Goal: Use online tool/utility: Utilize a website feature to perform a specific function

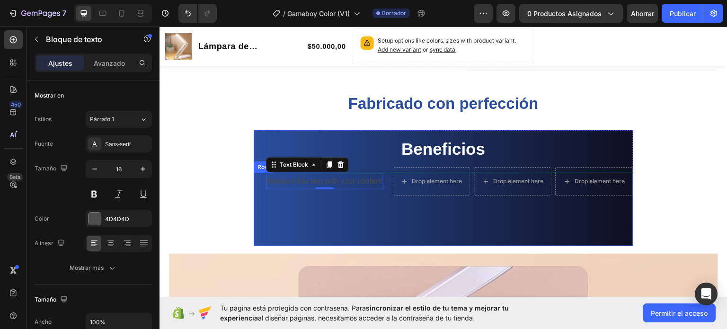
scroll to position [284, 0]
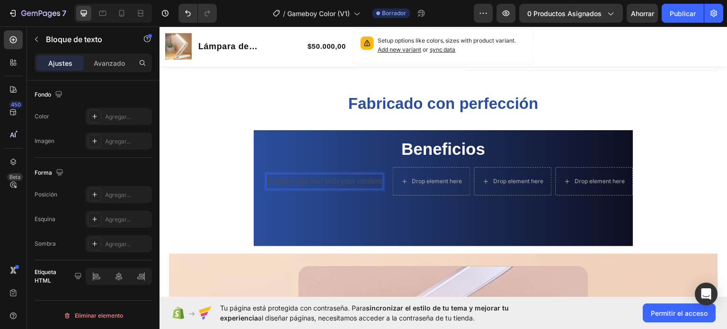
click at [294, 182] on p "Replace this text with your content" at bounding box center [325, 181] width 116 height 14
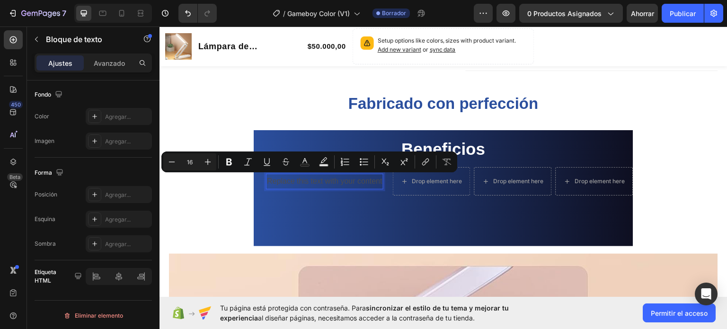
click at [267, 182] on p "Replace this text with your content" at bounding box center [325, 181] width 116 height 14
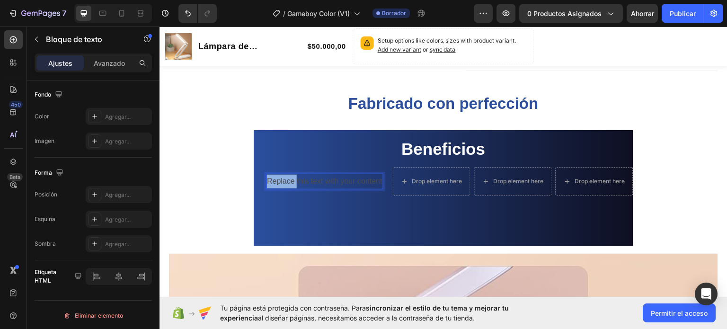
click at [267, 182] on p "Replace this text with your content" at bounding box center [325, 181] width 116 height 14
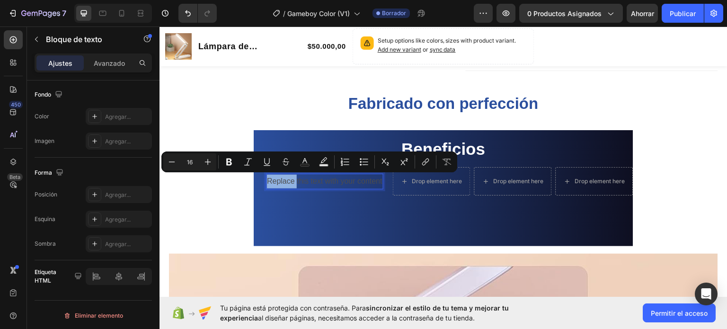
click at [267, 182] on p "Replace this text with your content" at bounding box center [325, 181] width 116 height 14
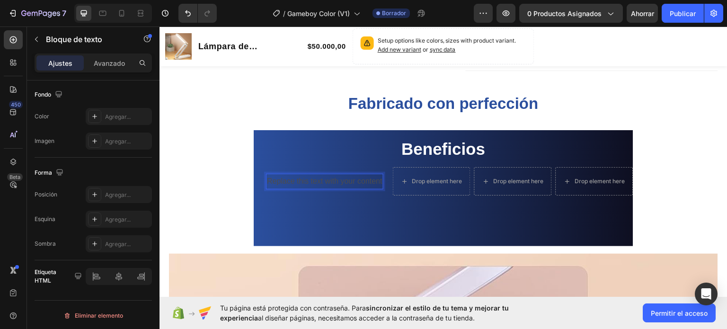
click at [267, 182] on p "Replace this text with your content" at bounding box center [325, 181] width 116 height 14
click at [267, 179] on p "Replace this text with your content" at bounding box center [325, 181] width 116 height 14
click at [267, 177] on p "Replace this text with your content" at bounding box center [325, 181] width 116 height 14
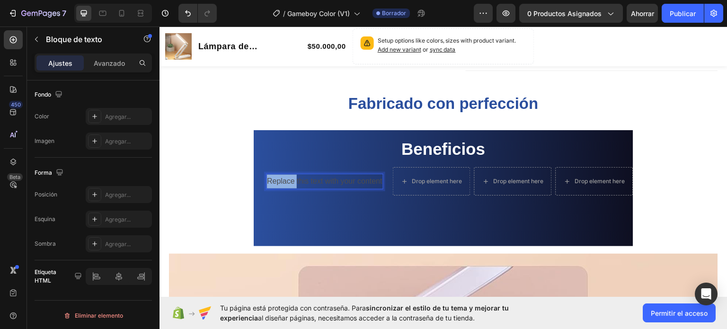
click at [267, 177] on p "Replace this text with your content" at bounding box center [325, 181] width 116 height 14
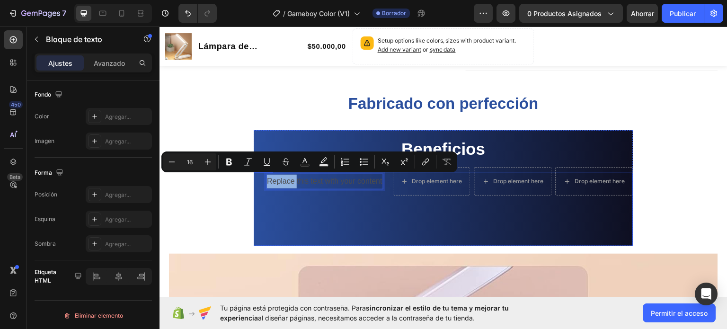
click at [292, 204] on div "Replace this text with your content Text Block 0 Heading Drop element here Drop…" at bounding box center [444, 208] width 380 height 73
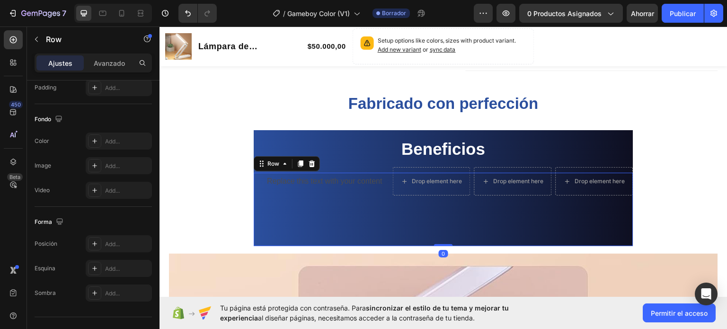
scroll to position [0, 0]
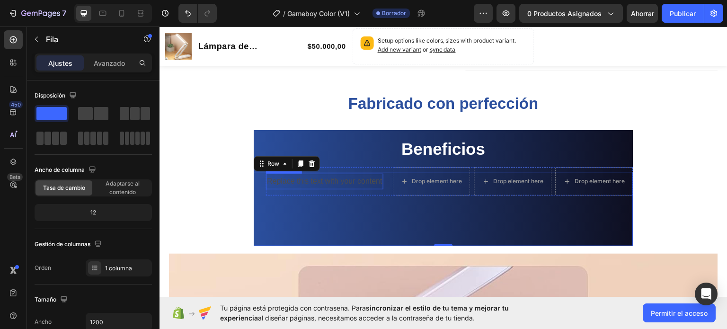
click at [267, 180] on p "Replace this text with your content" at bounding box center [325, 181] width 116 height 14
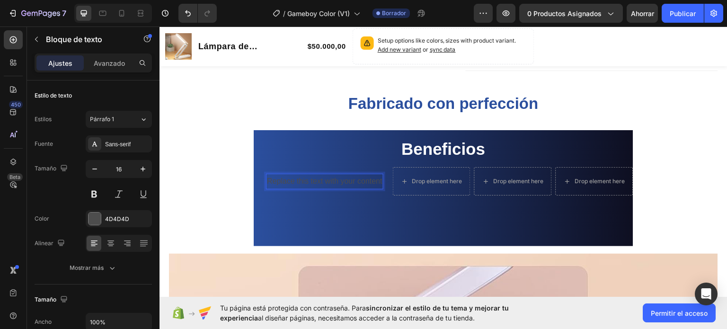
click at [267, 180] on p "Replace this text with your content" at bounding box center [325, 181] width 116 height 14
drag, startPoint x: 265, startPoint y: 180, endPoint x: 304, endPoint y: 178, distance: 38.9
click at [304, 178] on p "Replace this text with your content" at bounding box center [325, 181] width 116 height 14
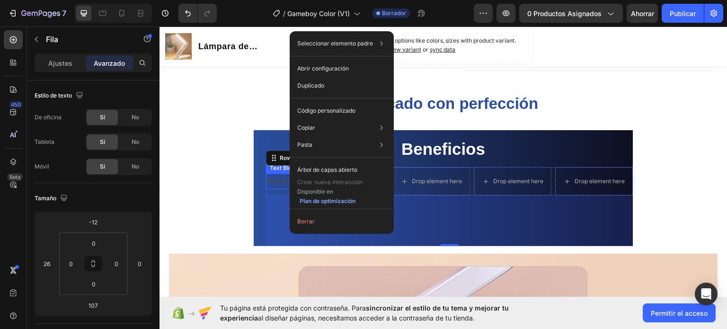
click at [273, 178] on p "Replace this text with your content" at bounding box center [325, 181] width 116 height 14
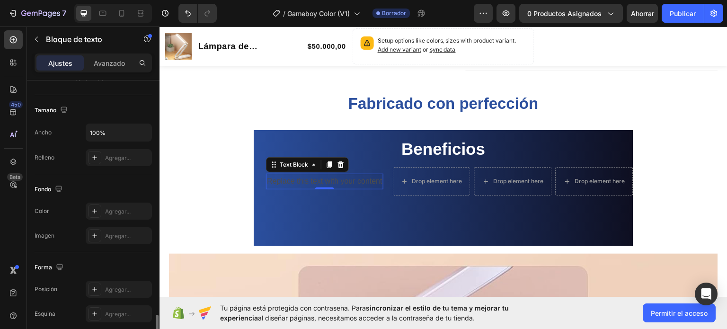
scroll to position [284, 0]
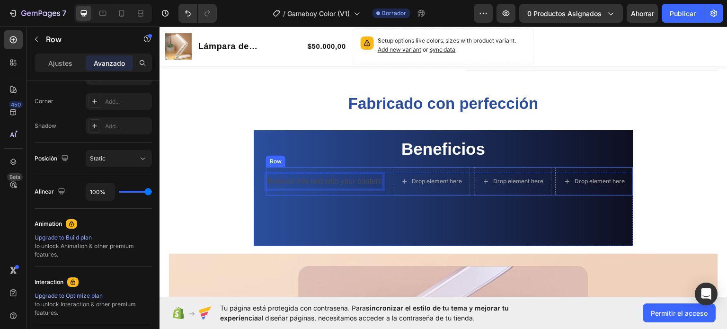
click at [271, 167] on div "Replace this text with your content Text Block 0" at bounding box center [324, 181] width 117 height 28
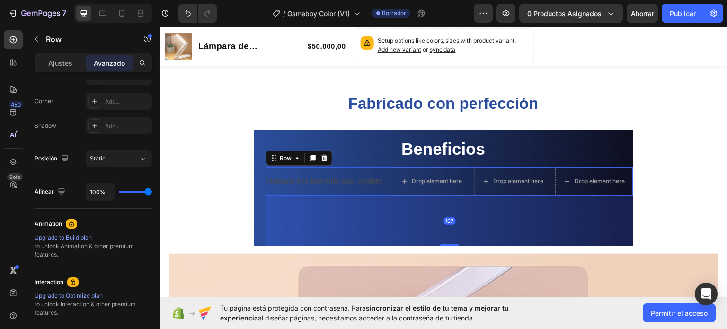
scroll to position [0, 0]
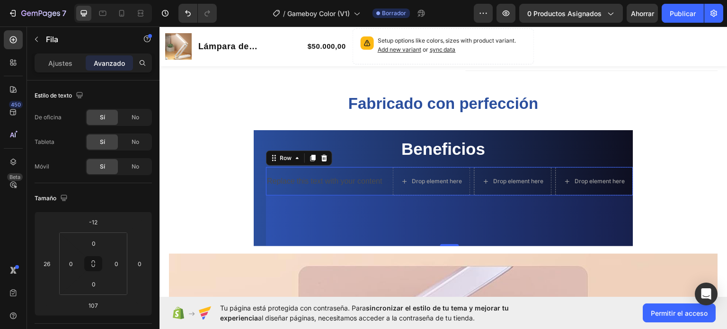
click at [271, 167] on div "Replace this text with your content Text Block" at bounding box center [324, 181] width 117 height 28
click at [271, 154] on icon at bounding box center [274, 158] width 8 height 8
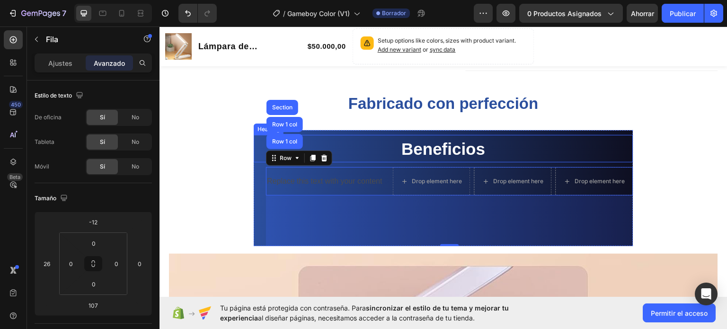
click at [353, 146] on h2 "Beneficios" at bounding box center [444, 147] width 380 height 27
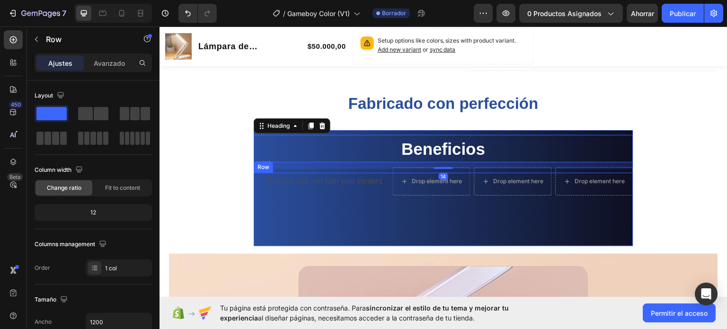
click at [273, 226] on div "Replace this text with your content Text Block Heading Drop element here Drop e…" at bounding box center [444, 208] width 380 height 73
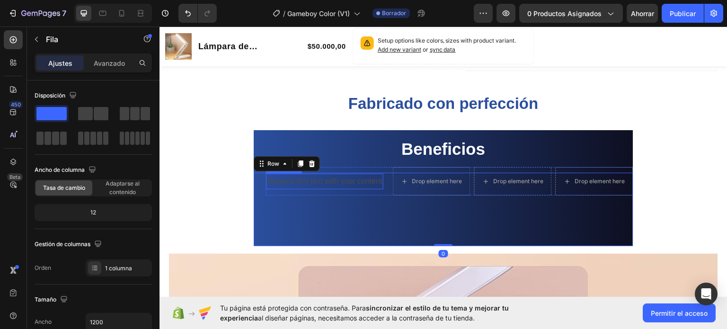
click at [328, 181] on p "Replace this text with your content" at bounding box center [325, 181] width 116 height 14
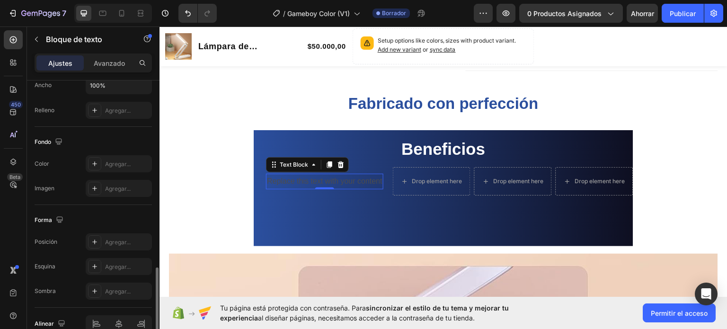
scroll to position [284, 0]
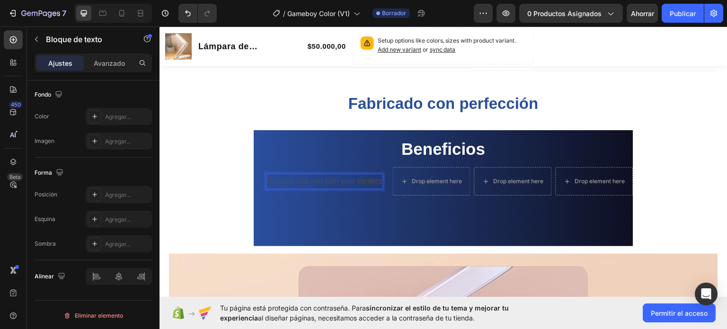
click at [277, 185] on p "Replace this text with your content" at bounding box center [325, 181] width 116 height 14
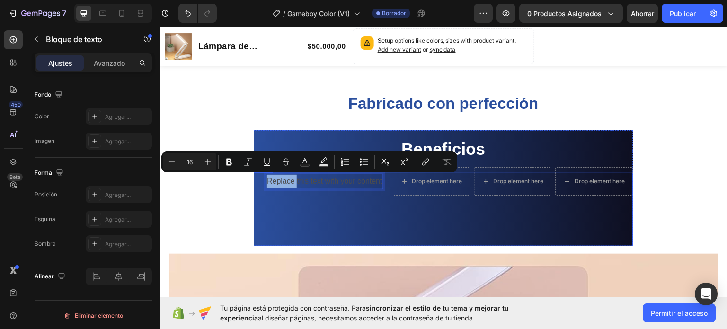
click at [268, 229] on div "Replace this text with your content Text Block 0 Heading Drop element here Drop…" at bounding box center [444, 208] width 380 height 73
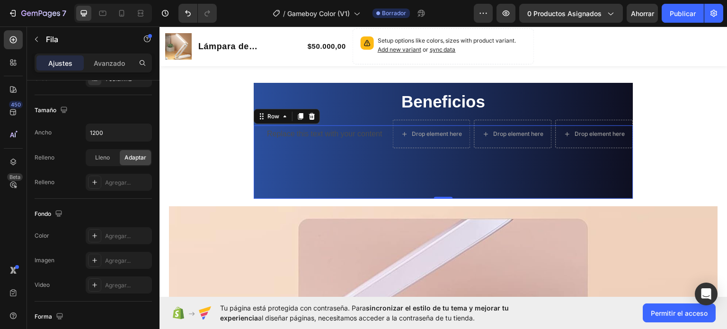
scroll to position [301, 0]
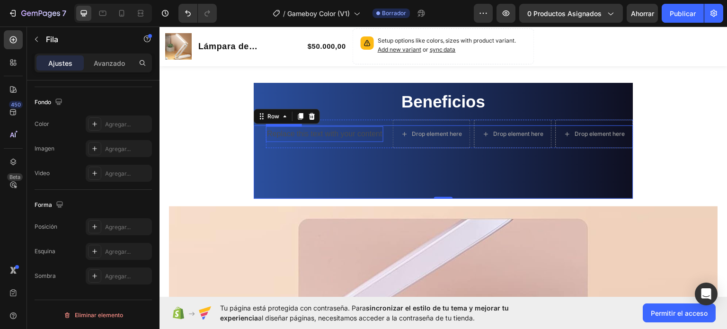
click at [272, 131] on p "Replace this text with your content" at bounding box center [325, 134] width 116 height 14
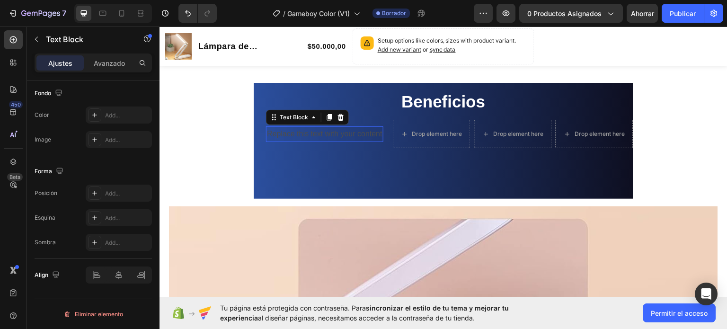
scroll to position [0, 0]
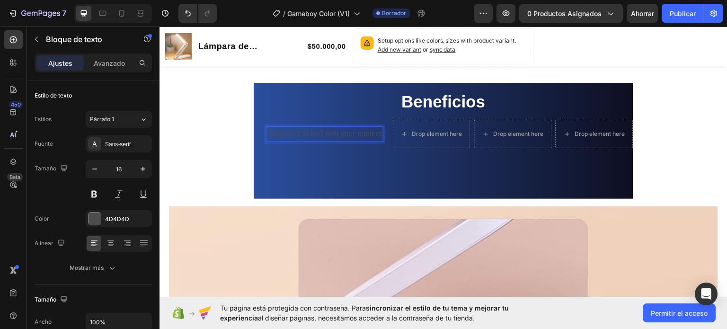
click at [275, 139] on p "Replace this text with your content" at bounding box center [325, 134] width 116 height 14
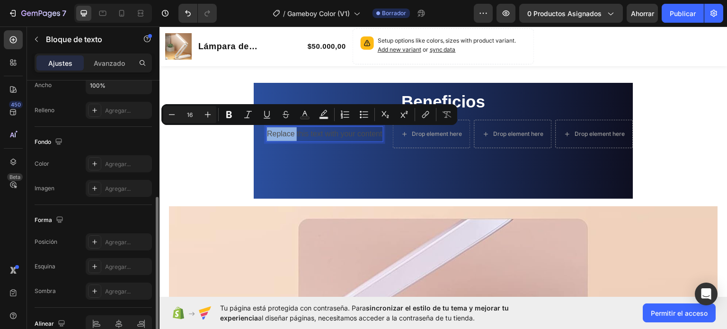
scroll to position [284, 0]
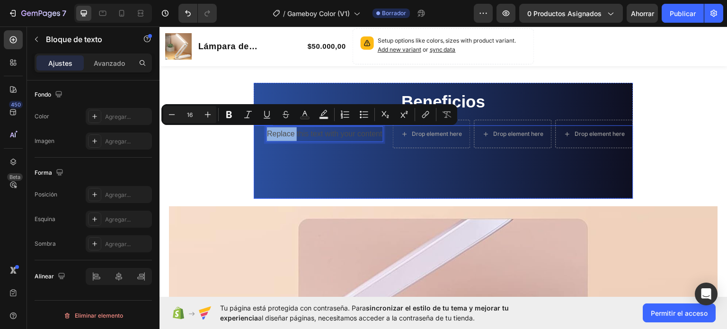
click at [334, 169] on div "Replace this text with your content Text Block 0 Heading Drop element here Drop…" at bounding box center [444, 161] width 380 height 73
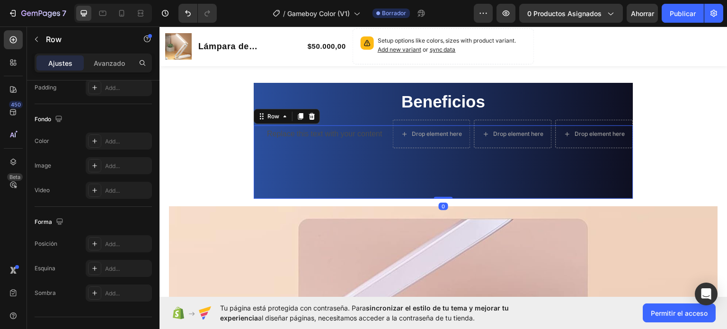
scroll to position [0, 0]
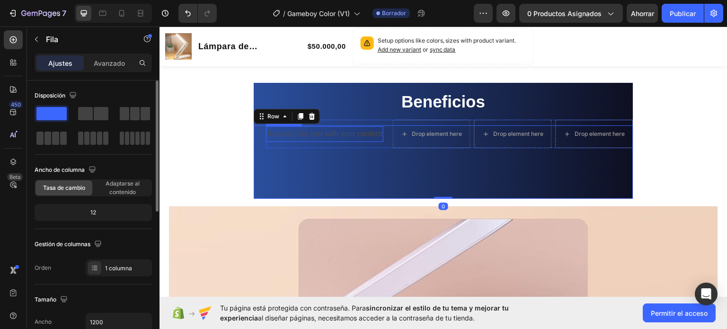
click at [350, 130] on p "Replace this text with your content" at bounding box center [325, 134] width 116 height 14
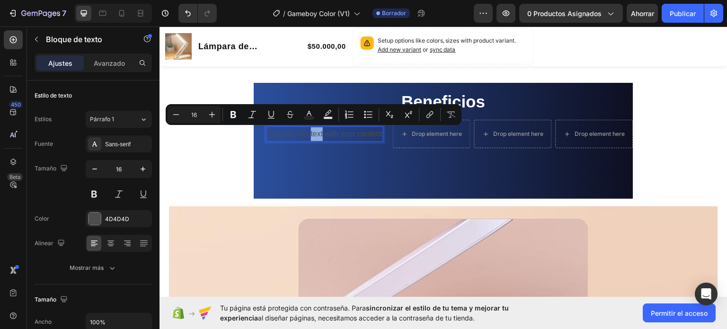
drag, startPoint x: 317, startPoint y: 135, endPoint x: 288, endPoint y: 164, distance: 40.9
click at [288, 164] on div "Replace this text with your content Text Block 0 Heading Drop element here Drop…" at bounding box center [444, 161] width 380 height 73
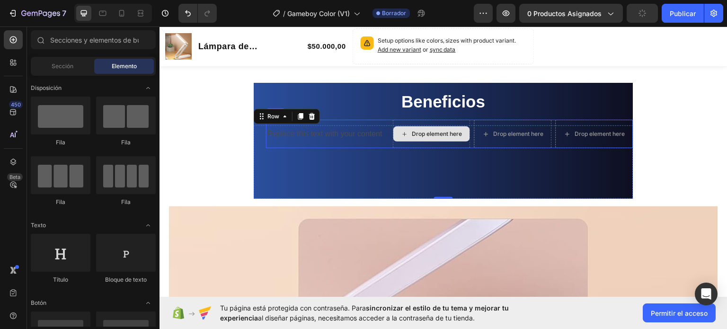
click at [412, 135] on div "Drop element here" at bounding box center [437, 134] width 50 height 8
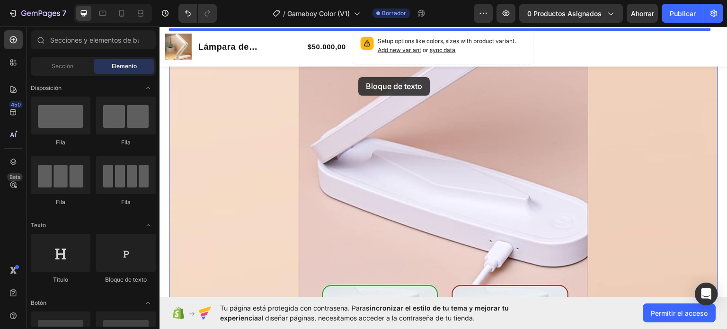
scroll to position [862, 0]
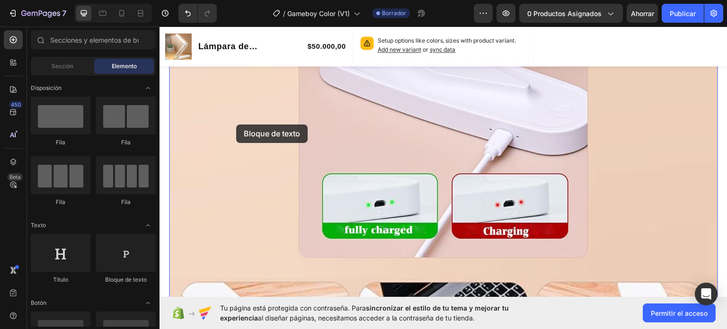
drag, startPoint x: 305, startPoint y: 298, endPoint x: 236, endPoint y: 124, distance: 187.3
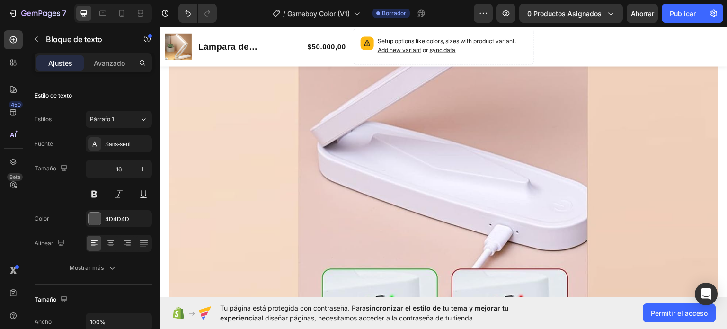
scroll to position [600, 0]
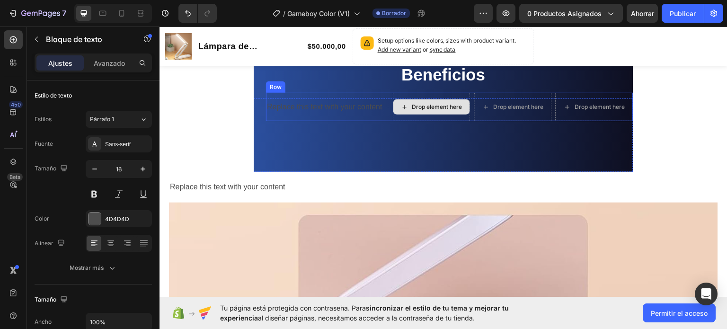
click at [394, 107] on div "Drop element here" at bounding box center [432, 106] width 77 height 15
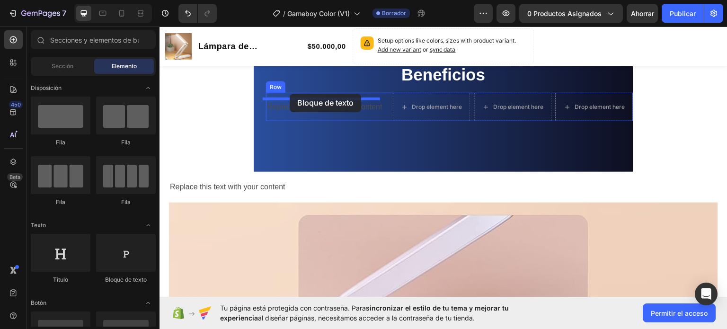
drag, startPoint x: 294, startPoint y: 271, endPoint x: 290, endPoint y: 93, distance: 178.1
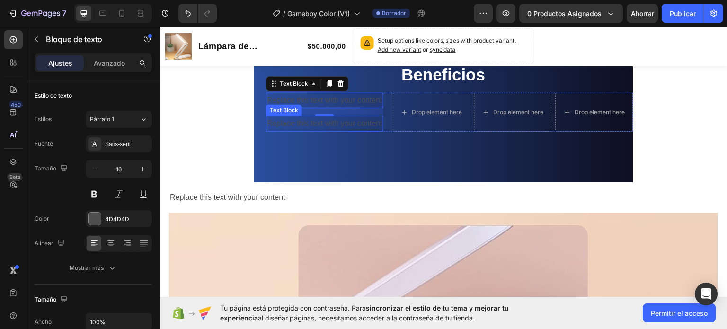
click at [348, 128] on p "Replace this text with your content" at bounding box center [325, 123] width 116 height 14
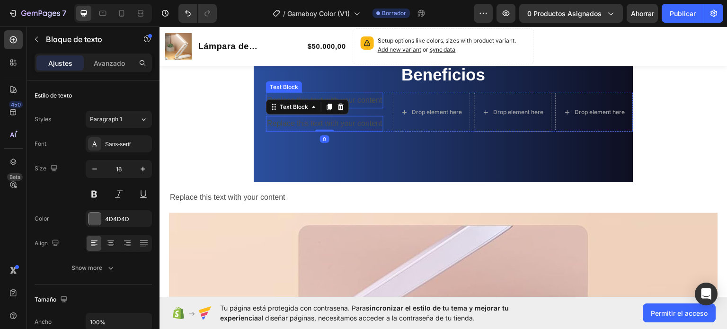
click at [360, 99] on div "Replace this text with your content" at bounding box center [324, 100] width 117 height 16
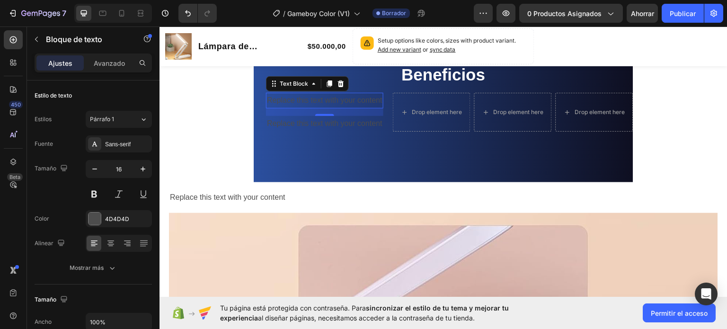
click at [270, 102] on div "Replace this text with your content" at bounding box center [324, 100] width 117 height 16
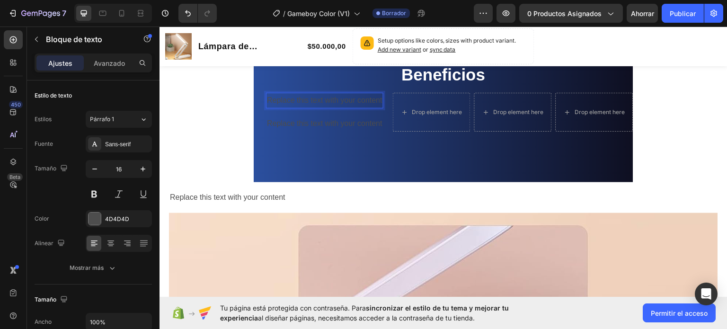
click at [267, 99] on p "Replace this text with your content" at bounding box center [325, 100] width 116 height 14
drag, startPoint x: 265, startPoint y: 99, endPoint x: 320, endPoint y: 99, distance: 55.4
click at [320, 99] on p "Replace this text with your content" at bounding box center [325, 100] width 116 height 14
click at [367, 103] on p "Replace this text with your content" at bounding box center [325, 100] width 116 height 14
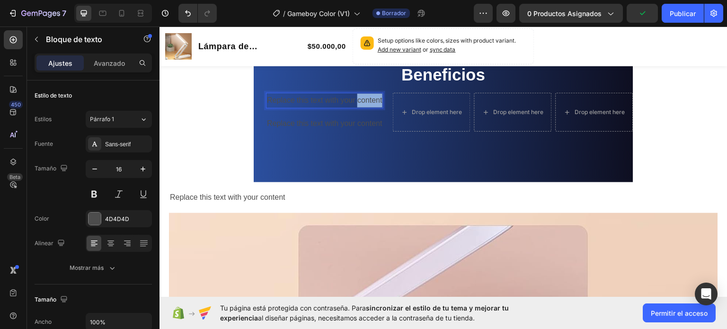
click at [367, 103] on p "Replace this text with your content" at bounding box center [325, 100] width 116 height 14
drag, startPoint x: 369, startPoint y: 103, endPoint x: 284, endPoint y: 105, distance: 85.3
click at [284, 105] on p "Replace this text with your content" at bounding box center [325, 100] width 116 height 14
click at [275, 103] on p "Replace this text with your content" at bounding box center [325, 100] width 116 height 14
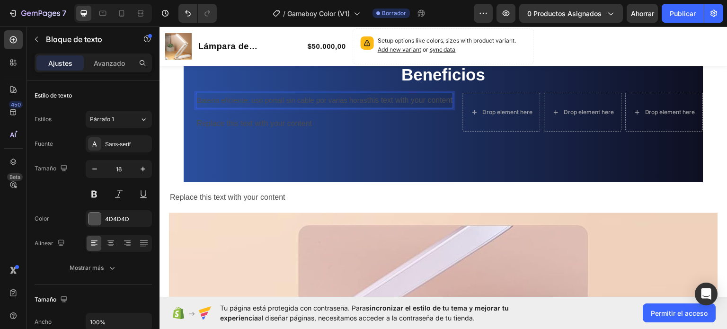
click at [196, 101] on div "Bateria eficiente: uso portail sin cable por varias horas this text with your c…" at bounding box center [325, 100] width 258 height 16
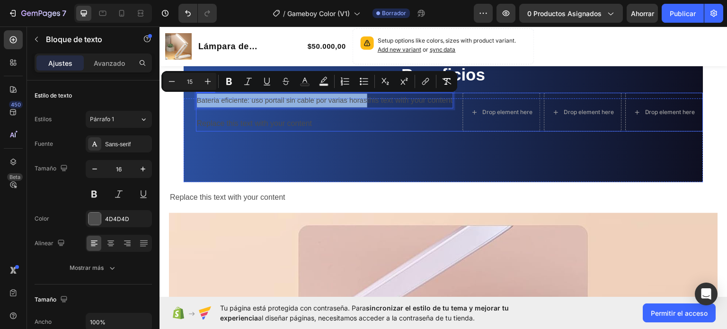
drag, startPoint x: 192, startPoint y: 101, endPoint x: 362, endPoint y: 107, distance: 170.6
click at [362, 107] on div "Bateria eficiente: uso portail sin cable por varias horas this text with your c…" at bounding box center [325, 111] width 258 height 39
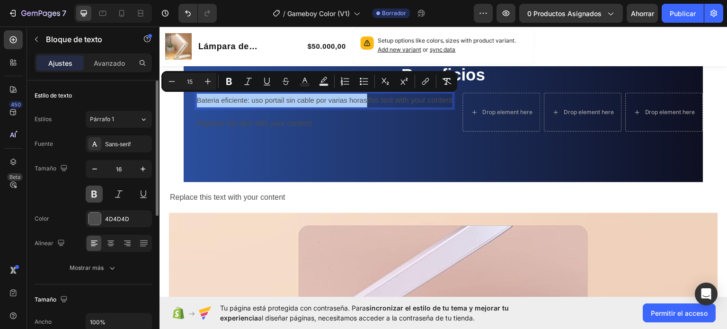
click at [91, 199] on button at bounding box center [94, 194] width 17 height 17
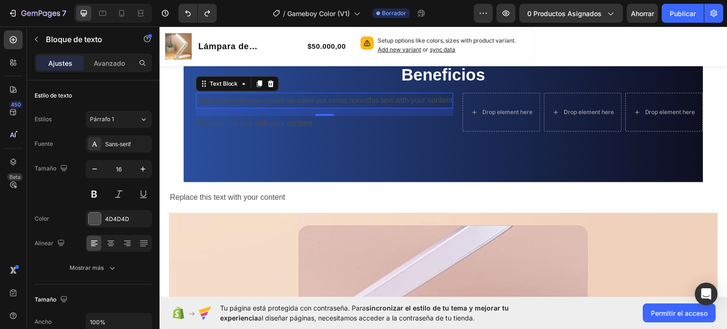
click at [384, 105] on p "Bateria eficiente: uso portail sin cable por varias horas this text with your c…" at bounding box center [325, 100] width 256 height 14
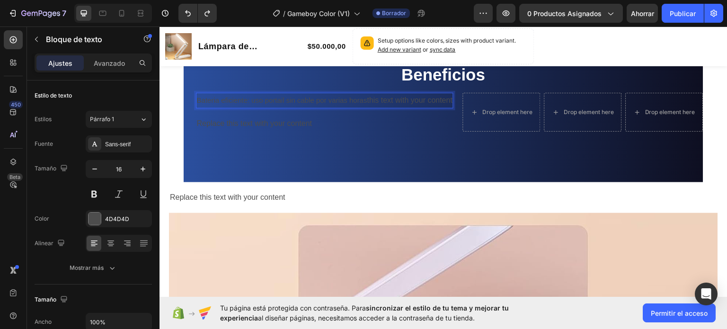
click at [375, 104] on p "Bateria eficiente: uso portail sin cable por varias horas this text with your c…" at bounding box center [325, 100] width 256 height 14
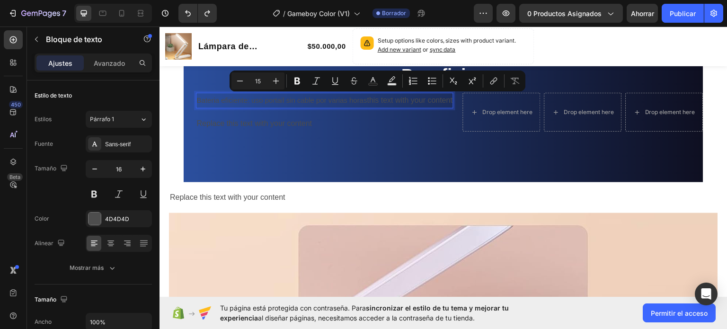
click at [351, 104] on p "Bateria eficiente: uso portail sin cable por varias horas this text with your c…" at bounding box center [325, 100] width 256 height 14
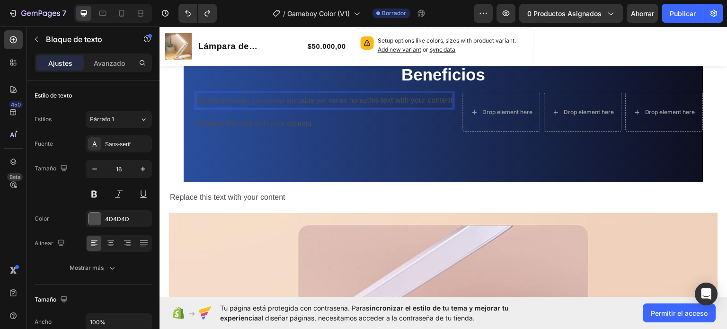
click at [351, 104] on p "Bateria eficiente: uso portail sin cable por varias horas this text with your c…" at bounding box center [325, 100] width 256 height 14
click at [337, 103] on span "Bateria eficiente: uso portail sin cable por varias horas" at bounding box center [282, 100] width 170 height 8
click at [332, 103] on span "Bateria eficiente: uso portail sin cable por varias horas" at bounding box center [282, 100] width 170 height 8
click at [356, 100] on span "Bateria eficiente: uso portail sin cable por varias horas" at bounding box center [282, 100] width 170 height 8
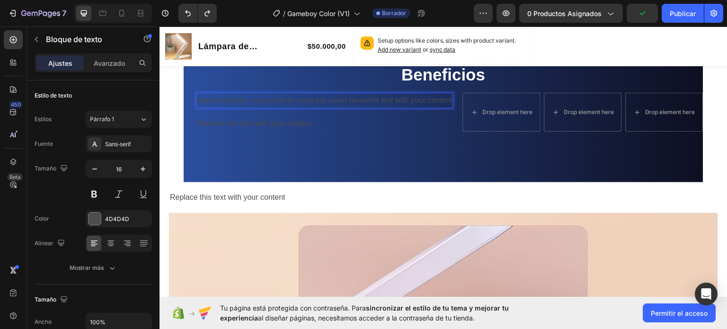
click at [356, 100] on span "Bateria eficiente: uso portail sin cable por varias horas" at bounding box center [282, 100] width 170 height 8
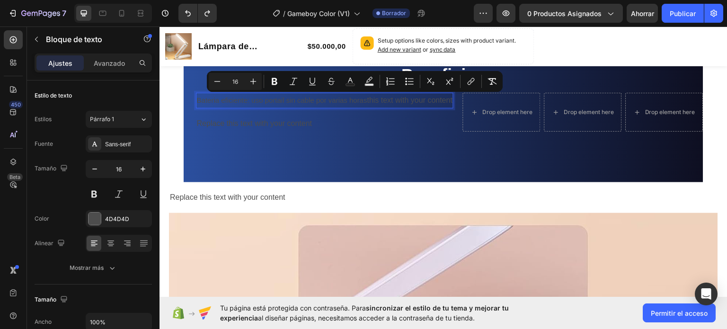
click at [366, 100] on p "Bateria eficiente: uso portail sin cable por varias horas this text with your c…" at bounding box center [325, 100] width 256 height 14
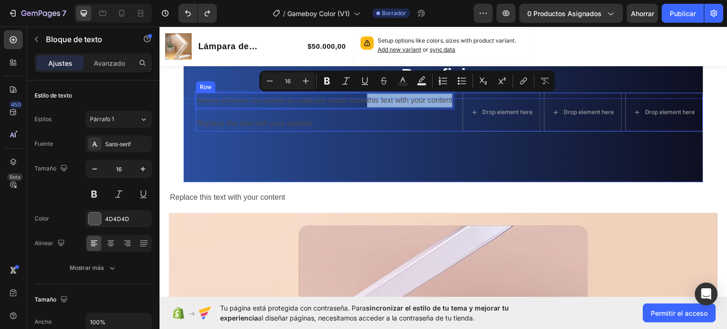
drag, startPoint x: 364, startPoint y: 100, endPoint x: 452, endPoint y: 107, distance: 87.9
click at [452, 107] on div "Bateria eficiente: uso portail sin cable por varias horas this text with your c…" at bounding box center [450, 111] width 508 height 39
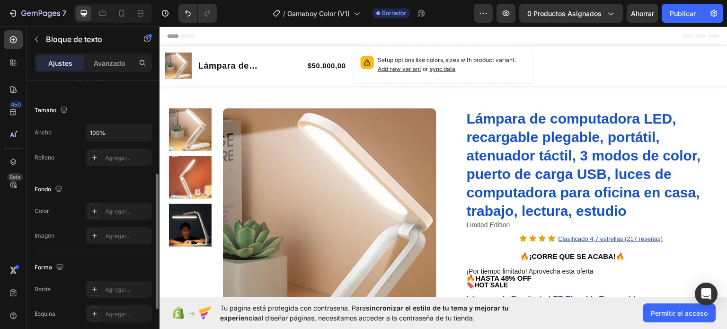
scroll to position [142, 0]
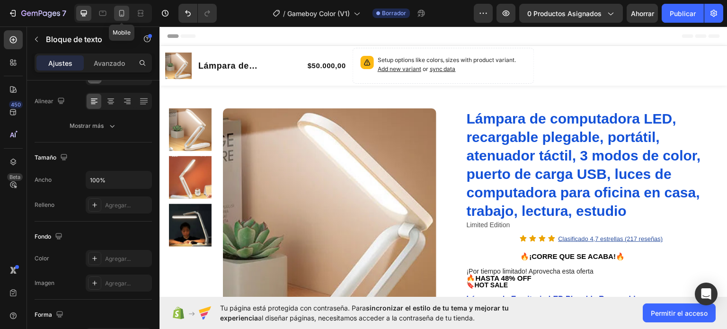
click at [119, 15] on icon at bounding box center [121, 13] width 9 height 9
type input "14"
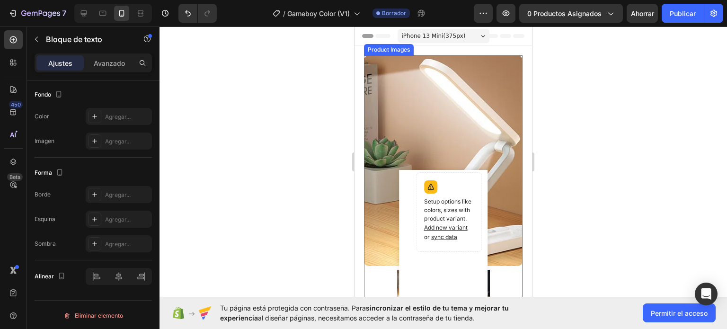
scroll to position [47, 0]
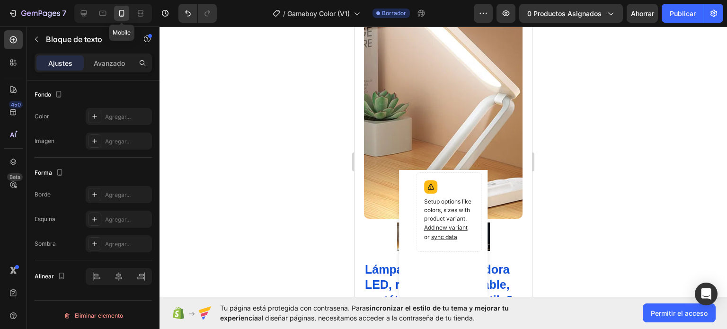
click at [121, 18] on div at bounding box center [121, 13] width 15 height 15
click at [120, 14] on icon at bounding box center [121, 13] width 9 height 9
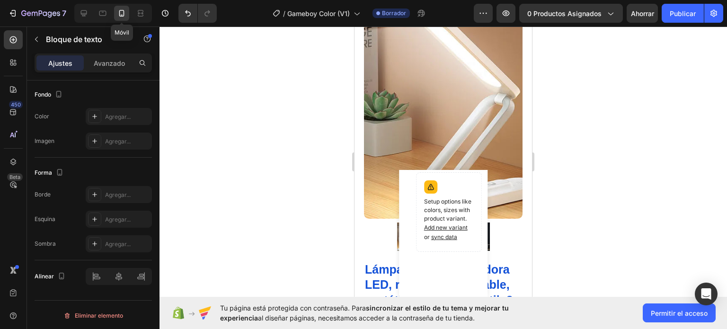
click at [120, 14] on icon at bounding box center [121, 13] width 9 height 9
click at [122, 14] on icon at bounding box center [121, 13] width 9 height 9
click at [123, 13] on icon at bounding box center [121, 13] width 9 height 9
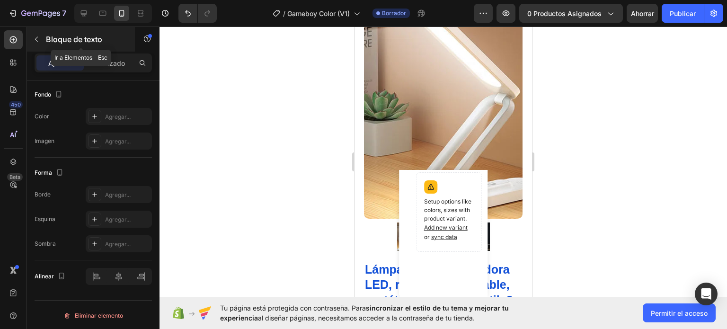
click at [121, 31] on div "Bloque de texto" at bounding box center [81, 39] width 108 height 25
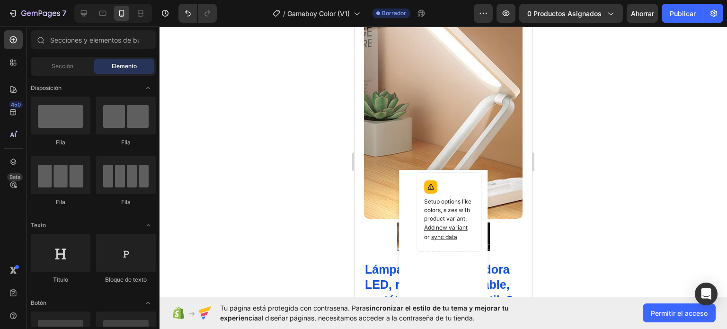
click at [324, 99] on div at bounding box center [444, 178] width 568 height 303
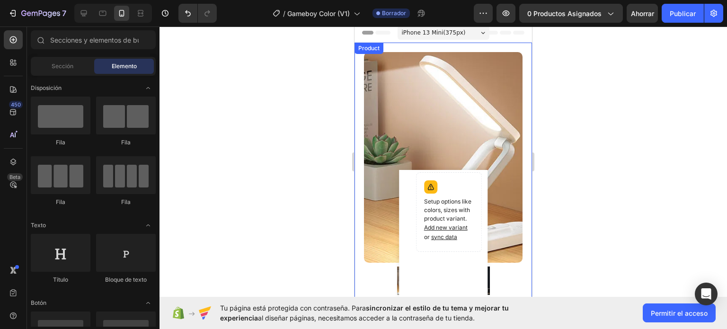
scroll to position [0, 0]
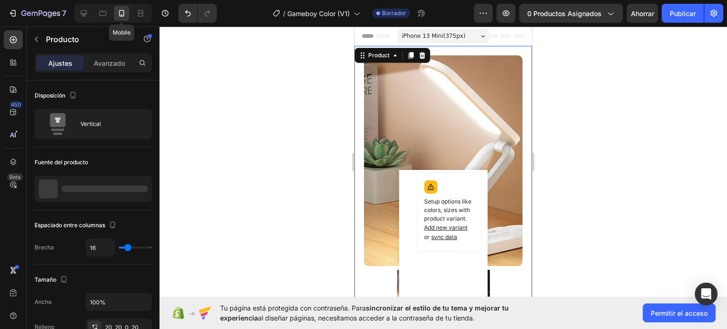
click at [119, 15] on icon at bounding box center [121, 13] width 5 height 7
click at [120, 13] on icon at bounding box center [121, 13] width 9 height 9
click at [122, 11] on icon at bounding box center [121, 13] width 9 height 9
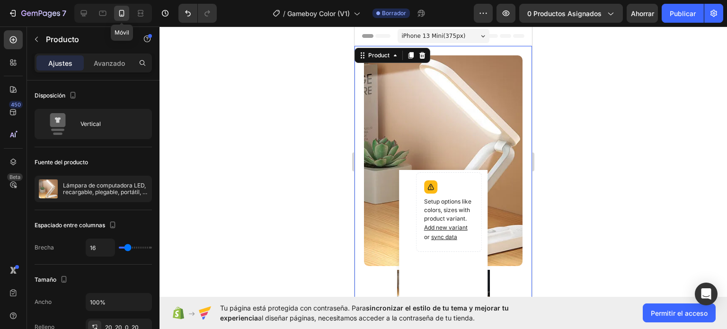
click at [122, 11] on icon at bounding box center [121, 13] width 9 height 9
click at [234, 99] on div at bounding box center [444, 178] width 568 height 303
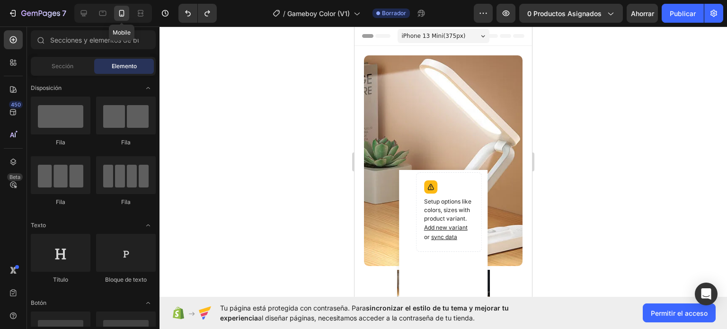
click at [116, 15] on div at bounding box center [121, 13] width 15 height 15
click at [121, 11] on icon at bounding box center [121, 13] width 9 height 9
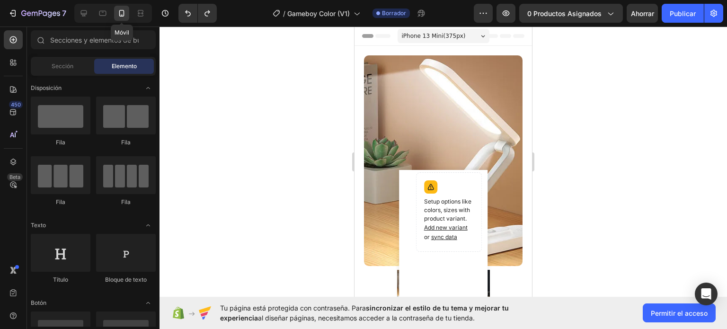
click at [121, 11] on icon at bounding box center [121, 13] width 9 height 9
click at [311, 122] on div at bounding box center [444, 178] width 568 height 303
click at [241, 102] on div at bounding box center [444, 178] width 568 height 303
click at [120, 11] on icon at bounding box center [121, 13] width 9 height 9
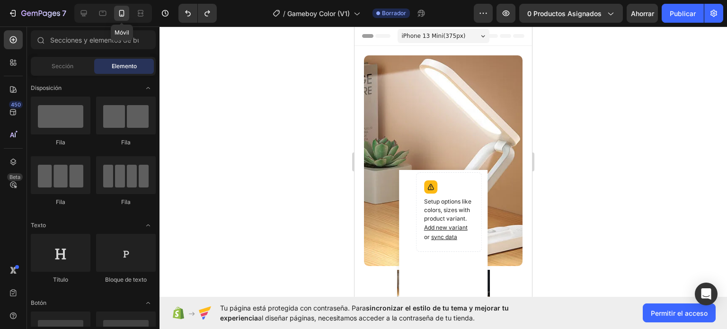
click at [120, 11] on icon at bounding box center [121, 13] width 9 height 9
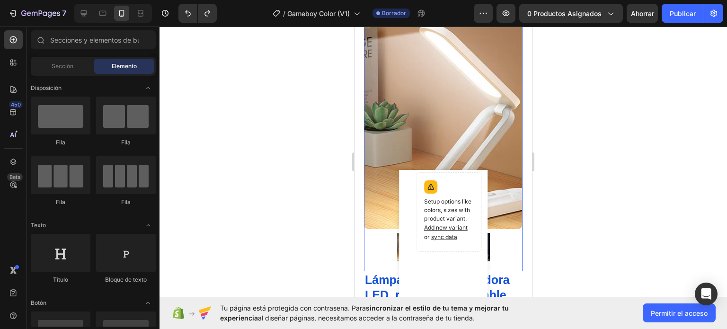
scroll to position [47, 0]
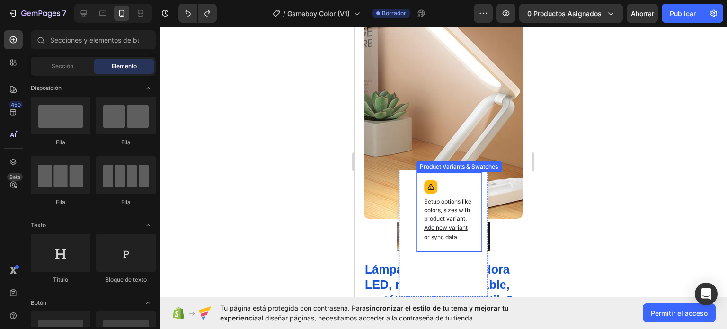
click at [424, 180] on div at bounding box center [430, 186] width 13 height 13
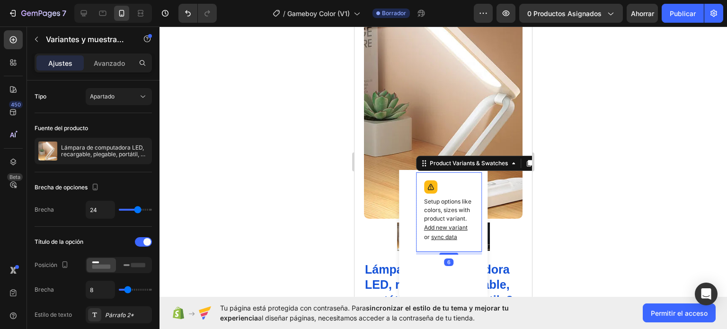
click at [347, 136] on div at bounding box center [444, 178] width 568 height 303
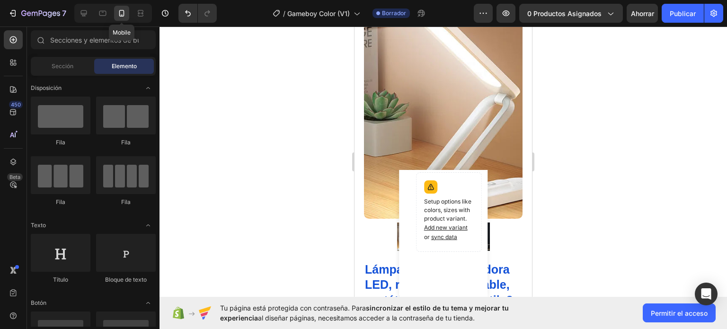
click at [115, 9] on div at bounding box center [121, 13] width 15 height 15
click at [116, 9] on div at bounding box center [121, 13] width 15 height 15
click at [190, 18] on icon "Deshacer/Rehacer" at bounding box center [187, 13] width 9 height 9
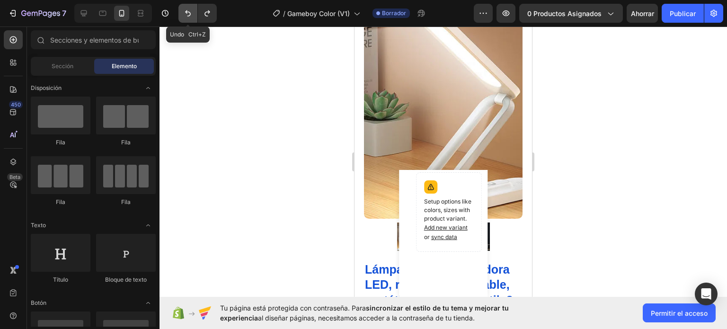
click at [190, 18] on icon "Deshacer/Rehacer" at bounding box center [187, 13] width 9 height 9
click at [210, 11] on icon "Deshacer/Rehacer" at bounding box center [207, 13] width 9 height 9
click at [186, 12] on icon "Deshacer/Rehacer" at bounding box center [188, 13] width 6 height 6
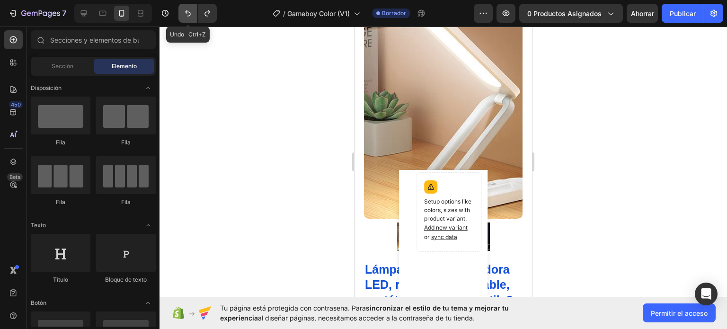
click at [186, 12] on icon "Deshacer/Rehacer" at bounding box center [188, 13] width 6 height 6
click at [246, 136] on div at bounding box center [444, 178] width 568 height 303
click at [246, 137] on div at bounding box center [444, 178] width 568 height 303
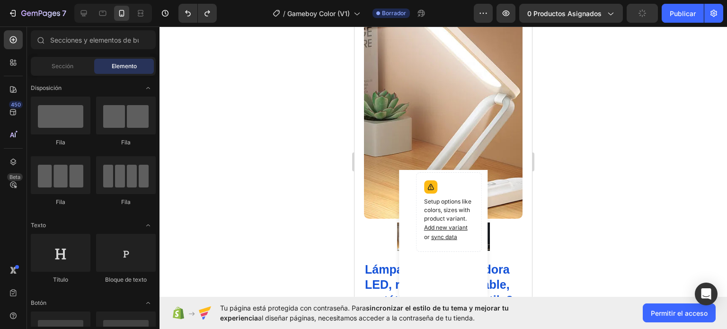
click at [246, 137] on div at bounding box center [444, 178] width 568 height 303
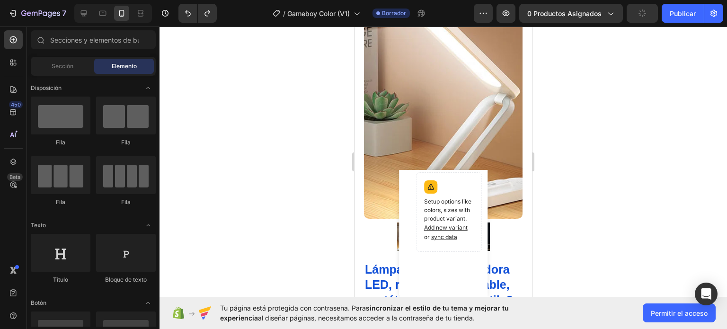
click at [246, 137] on div at bounding box center [444, 178] width 568 height 303
click at [247, 136] on div at bounding box center [444, 178] width 568 height 303
click at [124, 11] on icon at bounding box center [121, 13] width 9 height 9
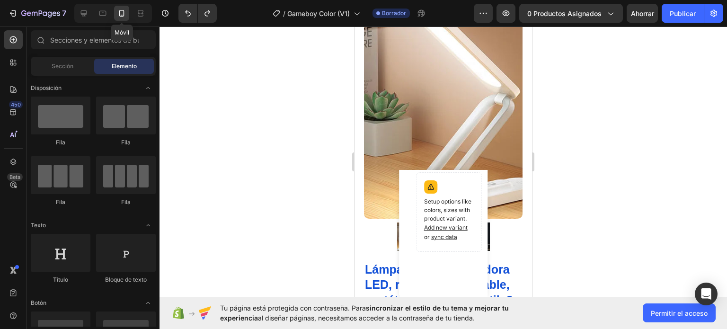
click at [124, 11] on icon at bounding box center [121, 13] width 9 height 9
click at [122, 13] on icon at bounding box center [121, 13] width 9 height 9
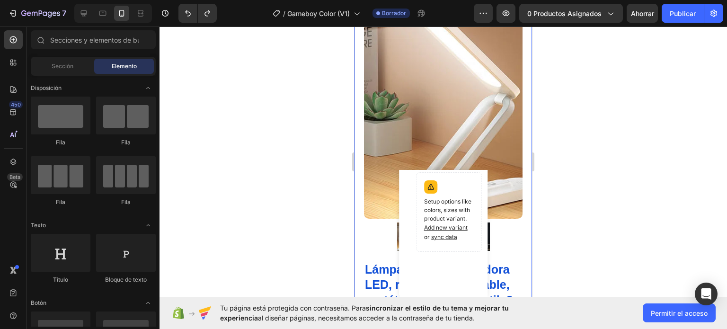
drag, startPoint x: 665, startPoint y: 155, endPoint x: 354, endPoint y: 136, distance: 311.7
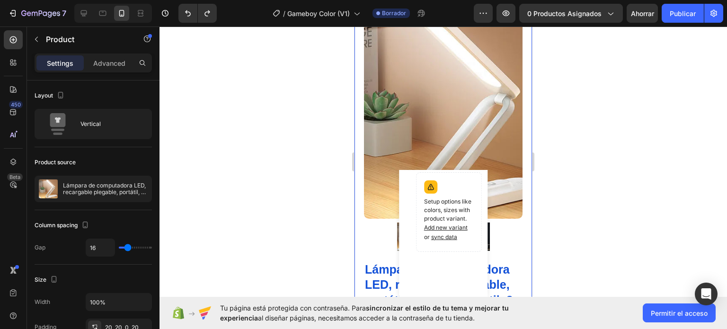
click at [310, 128] on div at bounding box center [444, 178] width 568 height 303
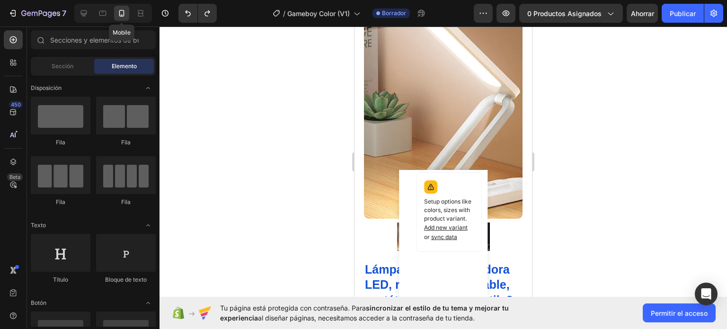
click at [117, 8] on div at bounding box center [121, 13] width 15 height 15
click at [121, 11] on icon at bounding box center [121, 13] width 9 height 9
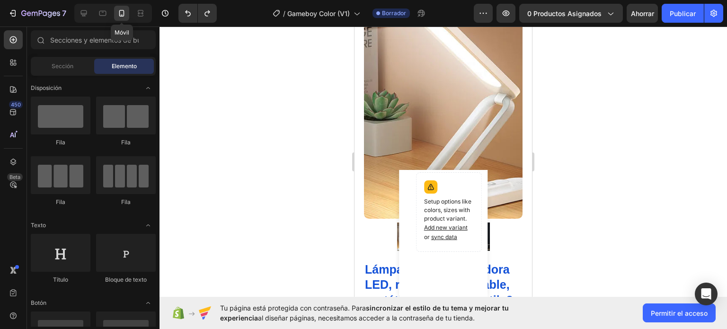
click at [121, 11] on icon at bounding box center [121, 13] width 9 height 9
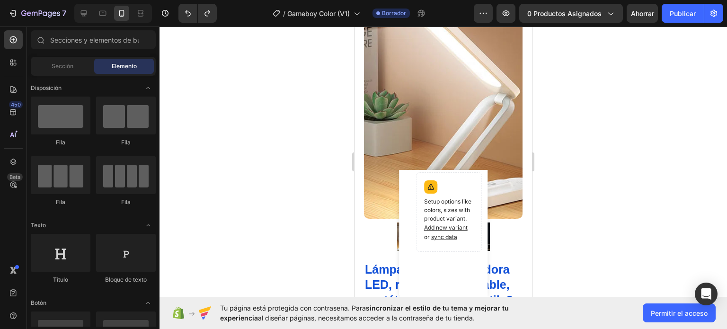
click at [256, 97] on div at bounding box center [444, 178] width 568 height 303
drag, startPoint x: 258, startPoint y: 97, endPoint x: 281, endPoint y: 97, distance: 23.2
click at [273, 97] on div at bounding box center [444, 178] width 568 height 303
click at [483, 101] on img at bounding box center [443, 113] width 159 height 211
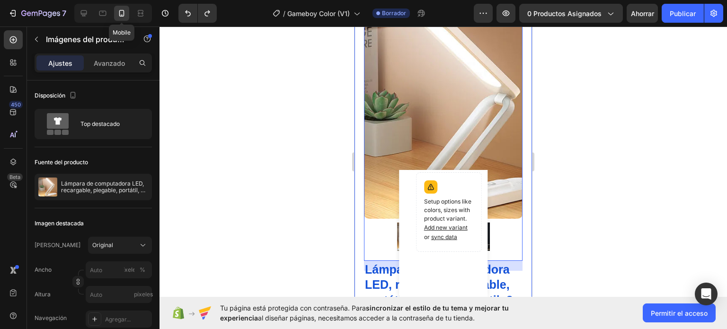
click at [121, 9] on icon at bounding box center [121, 13] width 9 height 9
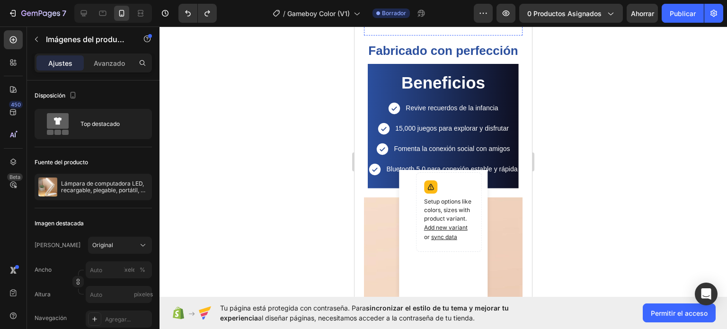
scroll to position [852, 0]
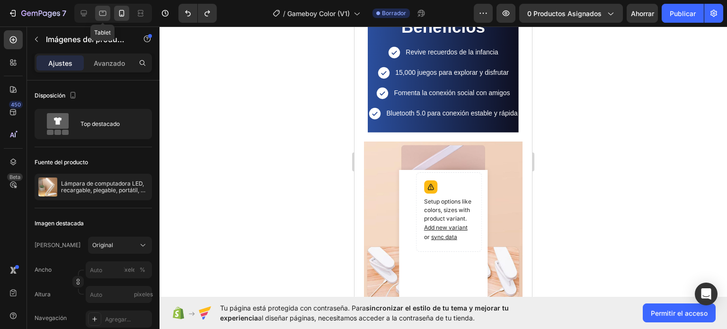
click at [107, 15] on icon at bounding box center [102, 13] width 9 height 9
type input "18"
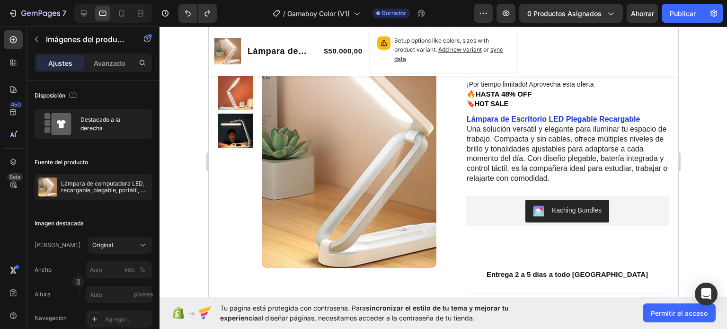
scroll to position [164, 0]
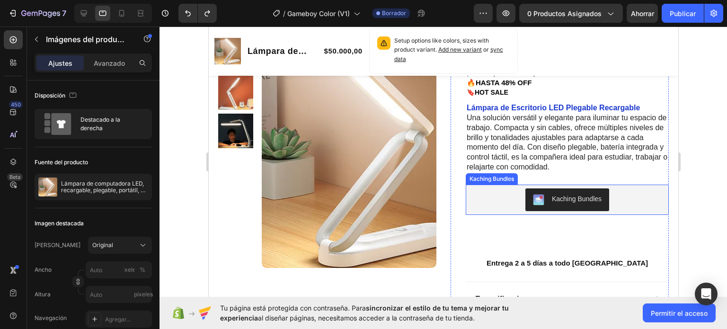
click at [526, 204] on button "Kaching Bundles" at bounding box center [567, 199] width 84 height 23
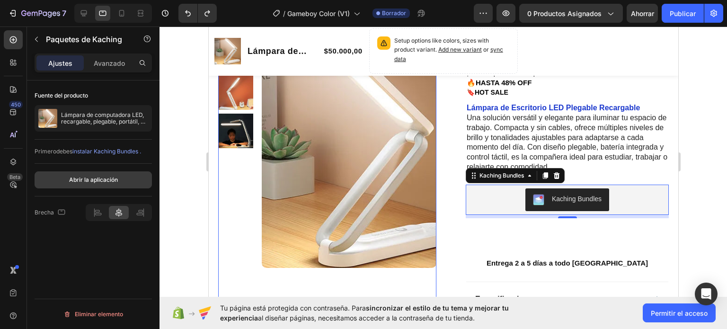
click at [109, 181] on font "Abrir la aplicación" at bounding box center [93, 179] width 49 height 7
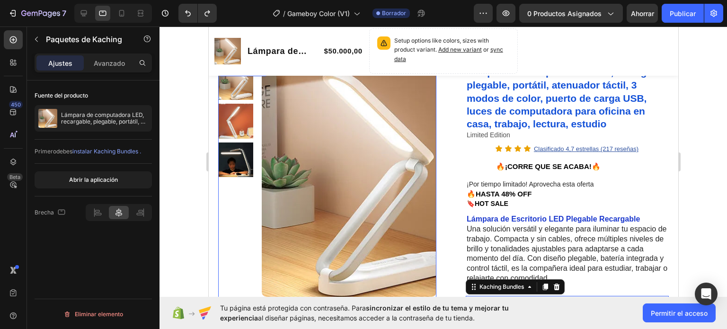
scroll to position [22, 0]
